Goal: Find contact information: Find contact information

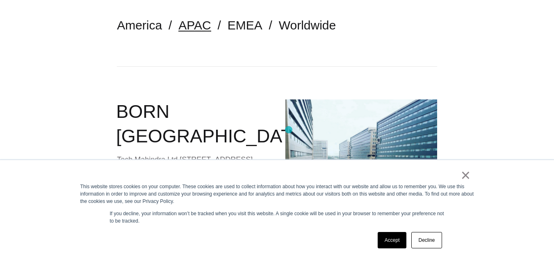
scroll to position [246, 0]
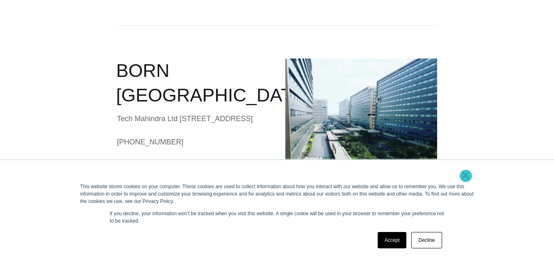
click at [465, 176] on link "×" at bounding box center [466, 175] width 10 height 7
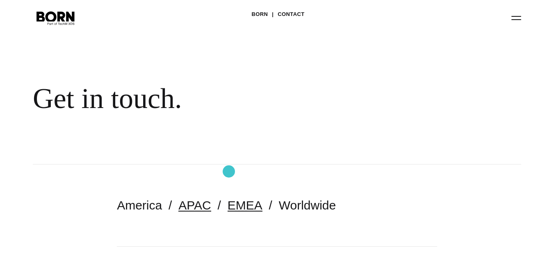
scroll to position [205, 0]
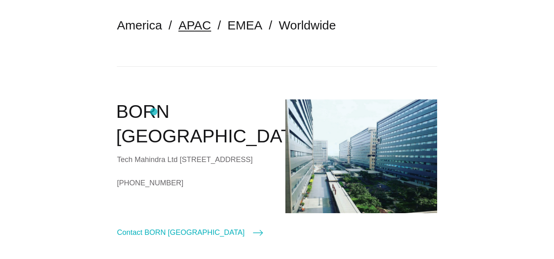
click at [153, 110] on h2 "BORN [GEOGRAPHIC_DATA]" at bounding box center [192, 125] width 152 height 50
click at [366, 142] on img at bounding box center [361, 157] width 152 height 114
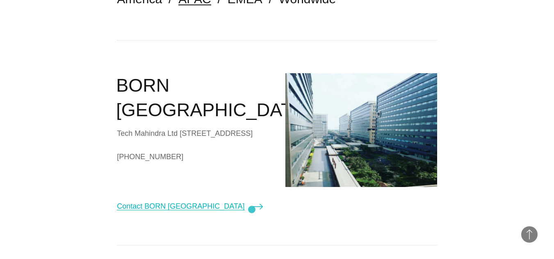
scroll to position [246, 0]
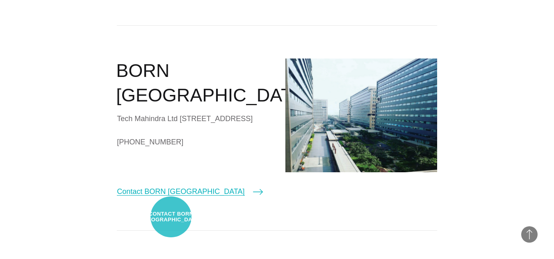
click at [171, 197] on link "Contact BORN [GEOGRAPHIC_DATA]" at bounding box center [189, 191] width 145 height 11
select select "*******"
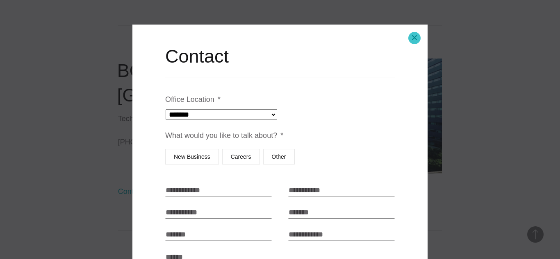
click at [413, 39] on button "Close modal" at bounding box center [414, 38] width 20 height 20
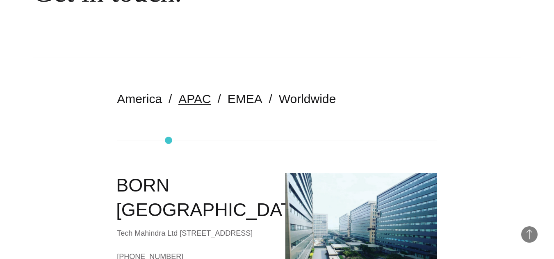
scroll to position [0, 0]
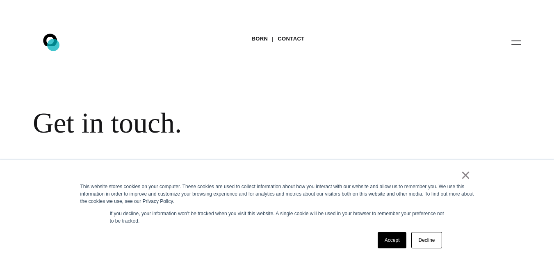
click at [53, 45] on icon at bounding box center [50, 40] width 14 height 12
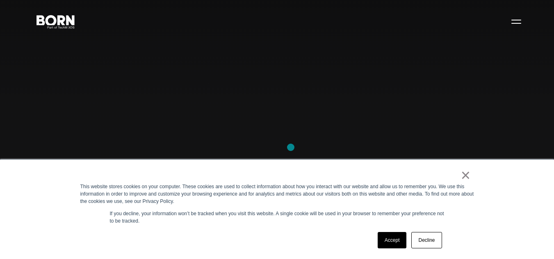
scroll to position [82, 0]
click at [393, 245] on link "Accept" at bounding box center [391, 240] width 29 height 16
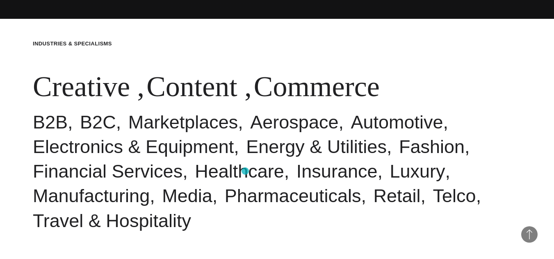
scroll to position [246, 0]
